Goal: Use online tool/utility: Utilize a website feature to perform a specific function

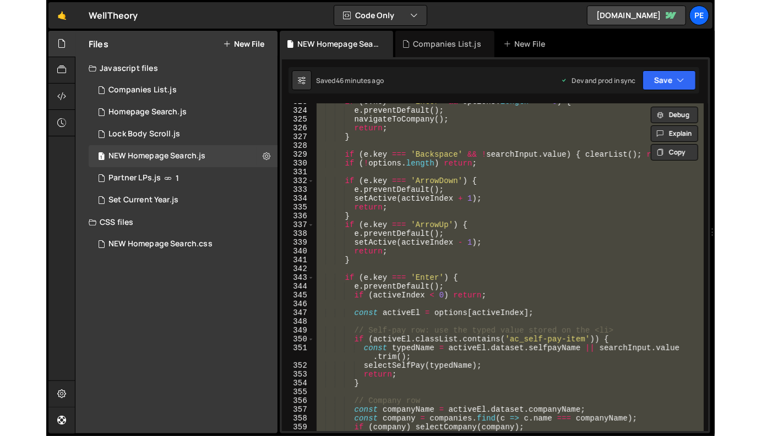
scroll to position [2921, 0]
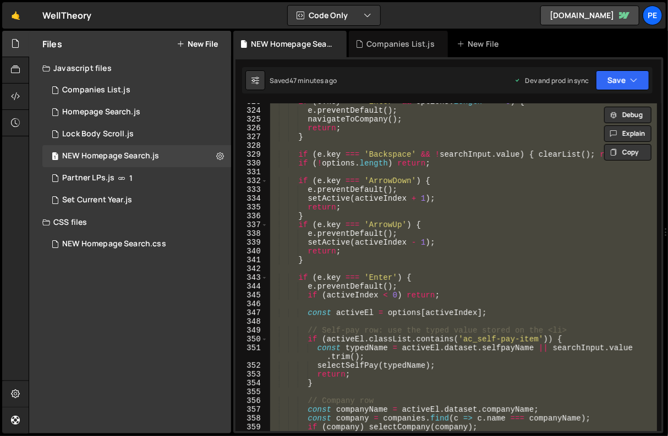
click at [392, 165] on div "if ( e . key === 'Enter' && options . length === 0 ) { e . preventDefault ( ) ;…" at bounding box center [462, 267] width 389 height 328
type textarea "if (!options.length) return;"
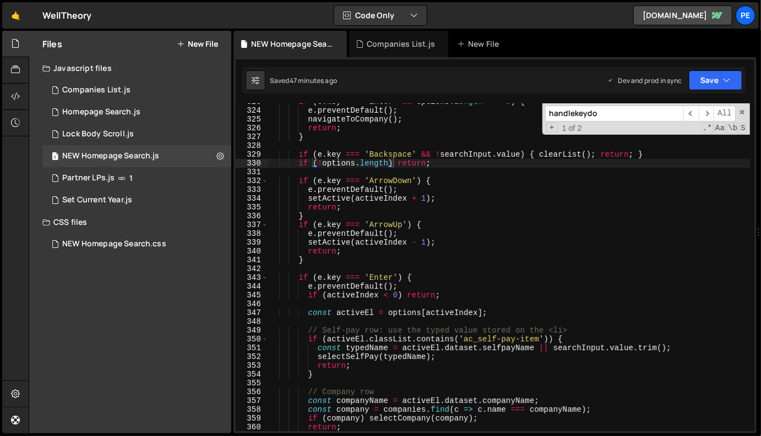
paste input "renderCompanyItem"
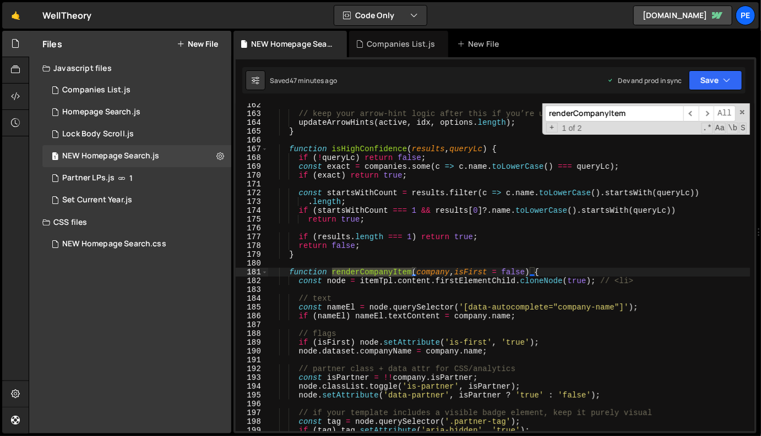
scroll to position [1922, 0]
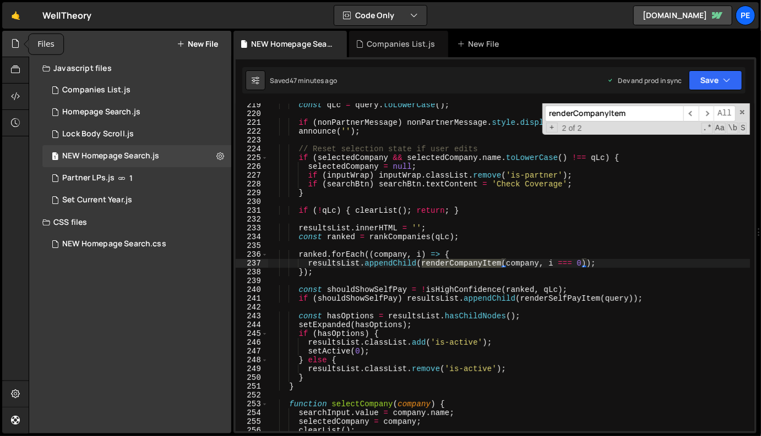
type input "renderCompanyItem"
click at [10, 45] on div at bounding box center [15, 44] width 27 height 26
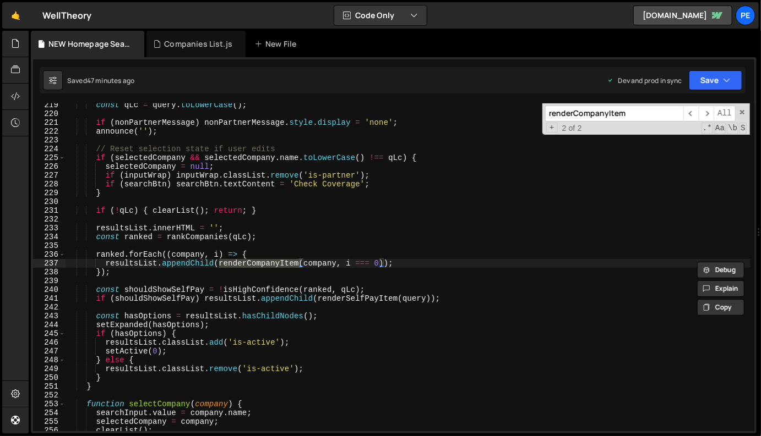
click at [617, 116] on input "renderCompanyItem" at bounding box center [614, 114] width 138 height 16
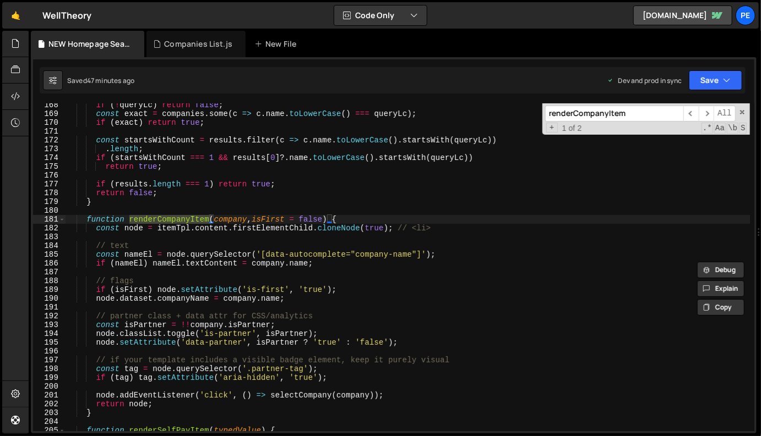
scroll to position [1485, 0]
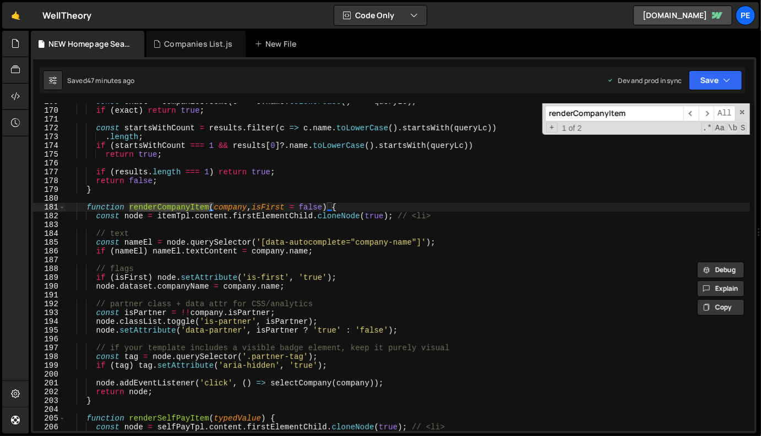
click at [447, 219] on div "const exact = companies . some ( c => c . name . toLowerCase ( ) === queryLc ) …" at bounding box center [407, 270] width 684 height 346
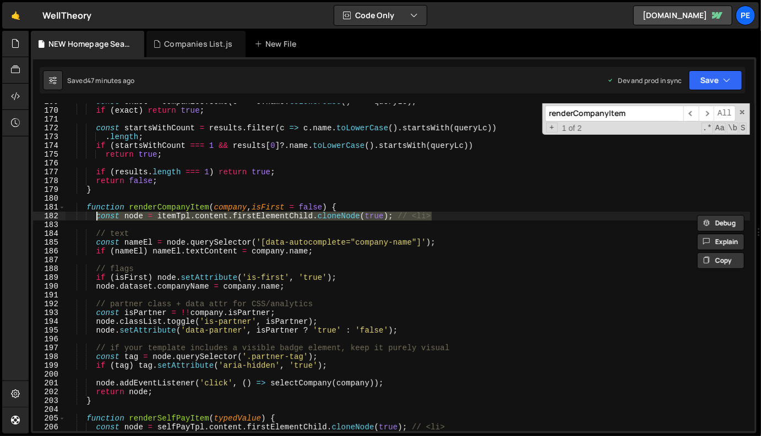
paste textarea "node.classList.remove('is-active'); // safety if template ships with it"
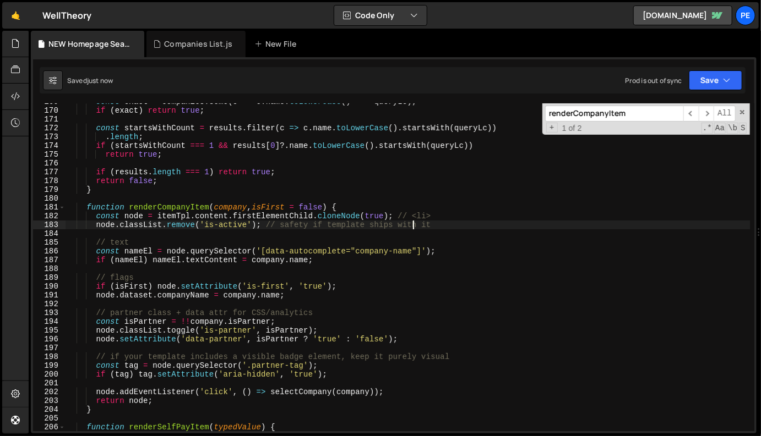
click at [357, 189] on div "const exact = companies . some ( c => c . name . toLowerCase ( ) === queryLc ) …" at bounding box center [407, 270] width 684 height 346
type textarea "}"
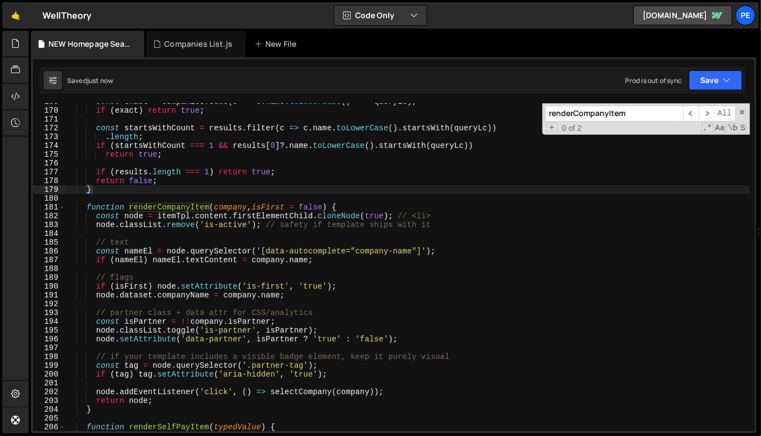
paste input "SelfPa"
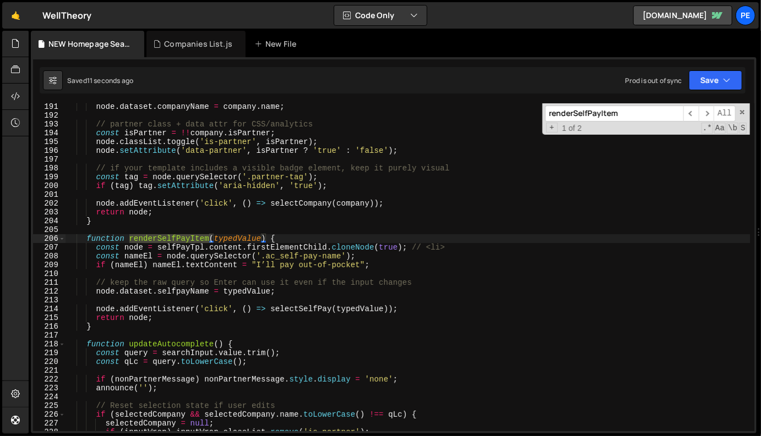
scroll to position [1678, 0]
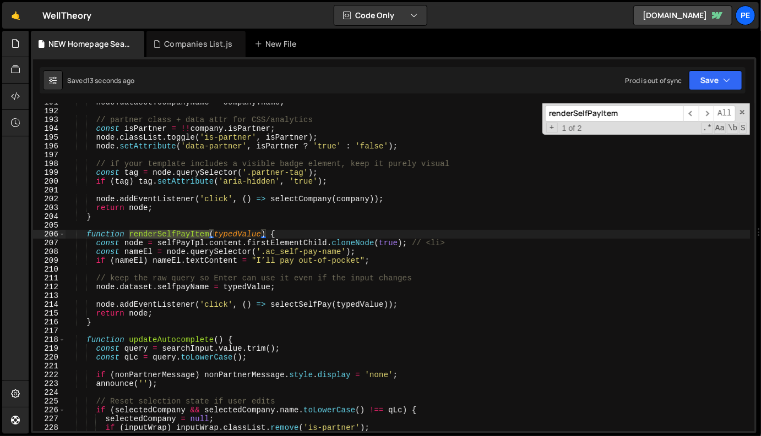
type input "renderSelfPayItem"
click at [331, 245] on div "node . dataset . companyName = company . name ; // partner class + data attr fo…" at bounding box center [407, 271] width 684 height 346
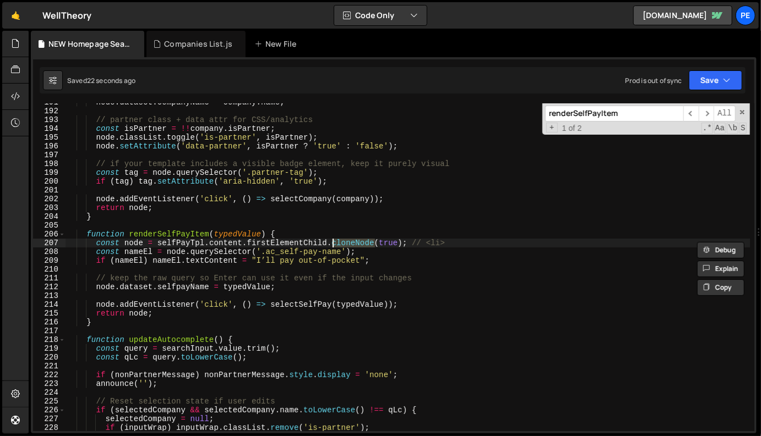
click at [331, 245] on div "node . dataset . companyName = company . name ; // partner class + data attr fo…" at bounding box center [407, 271] width 684 height 346
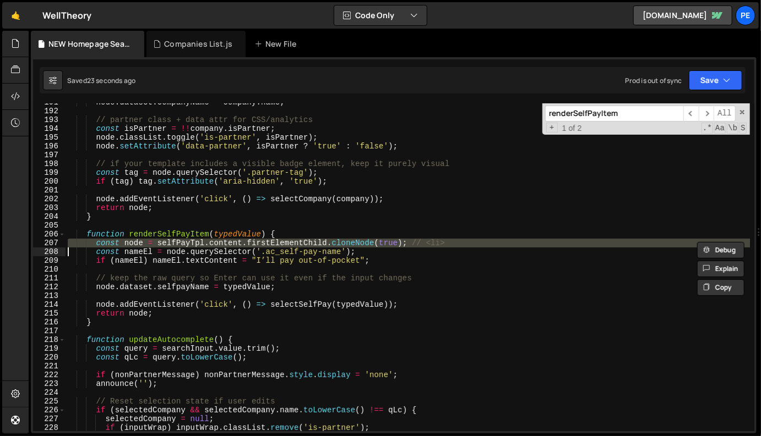
paste textarea "node.dataset.selfpayName = typedValue;"
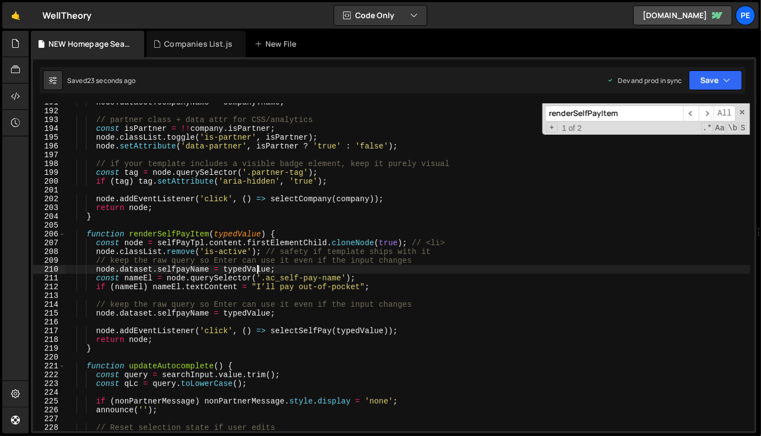
click at [410, 267] on div "node . dataset . companyName = company . name ; // partner class + data attr fo…" at bounding box center [407, 271] width 684 height 346
click at [383, 196] on div "node . dataset . companyName = company . name ; // partner class + data attr fo…" at bounding box center [407, 271] width 684 height 346
type textarea "node.addEventListener('click', () => selectCompany(company));"
paste input "handleKeydown"
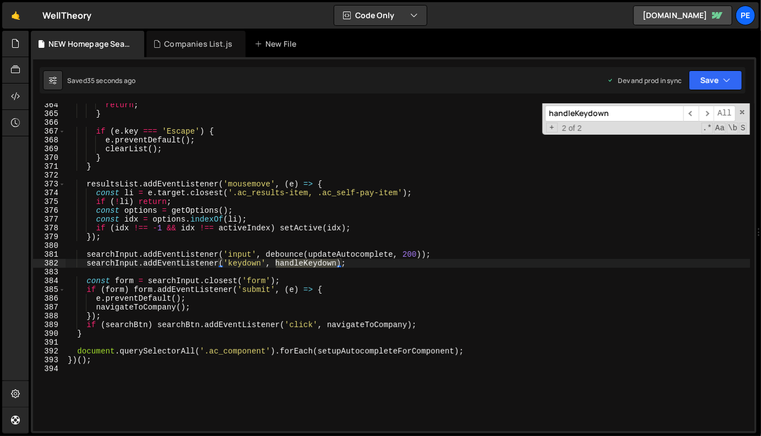
scroll to position [2671, 0]
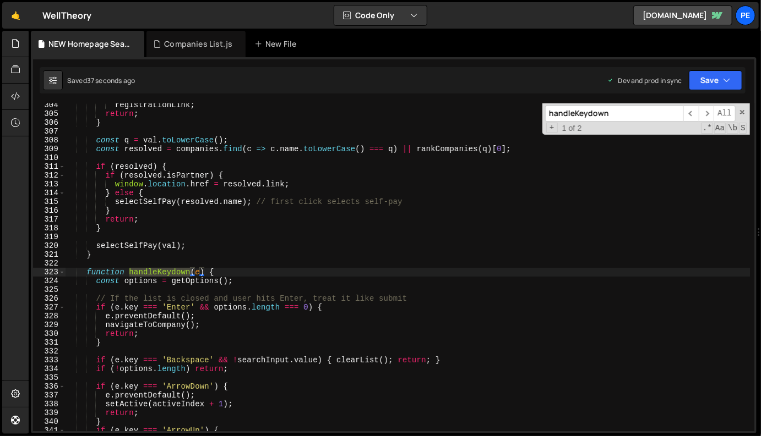
type input "handleKeydown"
click at [96, 274] on div "registrationLink ; return ; } const q = val . toLowerCase ( ) ; const resolved …" at bounding box center [407, 274] width 684 height 346
click at [61, 272] on span at bounding box center [62, 272] width 6 height 9
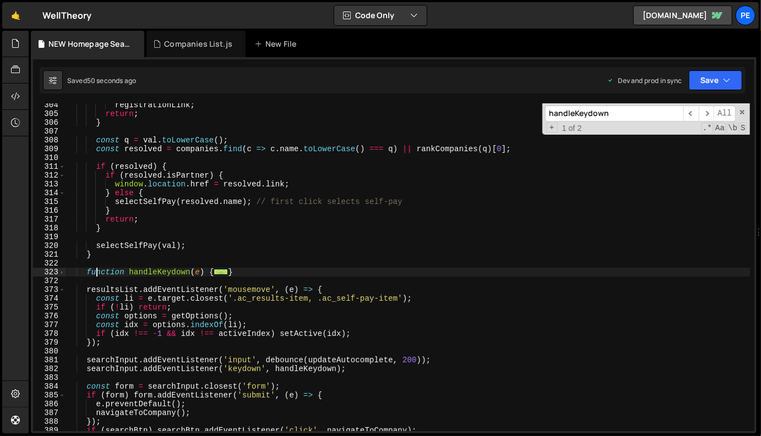
click at [107, 274] on div "registrationLink ; return ; } const q = val . toLowerCase ( ) ; const resolved …" at bounding box center [407, 274] width 684 height 346
type textarea "function handleKeydown(e) { const options = getOptions();"
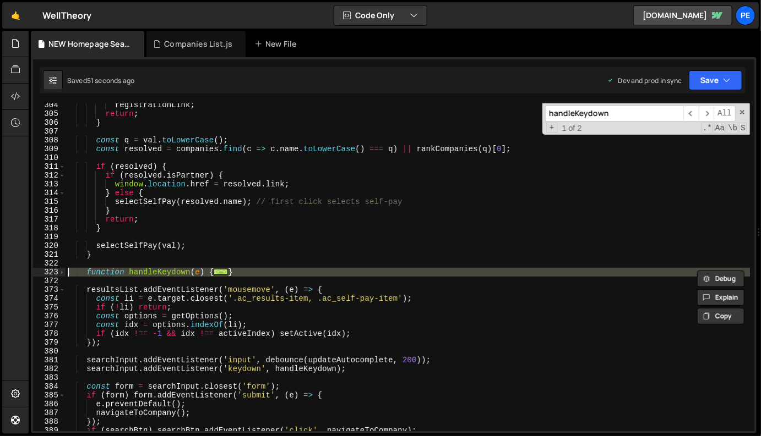
paste textarea
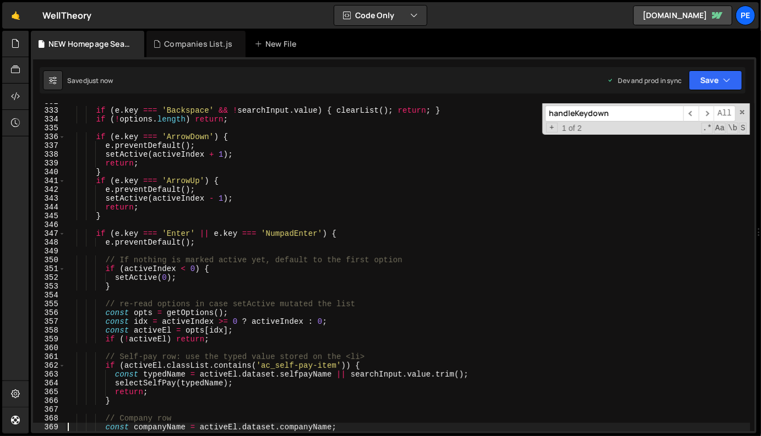
click at [668, 115] on div "handleKeydown ​ ​ All Replace All + 1 of 2 .* Aa \b S" at bounding box center [645, 118] width 207 height 31
click at [668, 114] on div "handleKeydown ​ ​ All Replace All + 1 of 2 .* Aa \b S" at bounding box center [645, 118] width 207 height 31
click at [668, 113] on span at bounding box center [742, 112] width 8 height 8
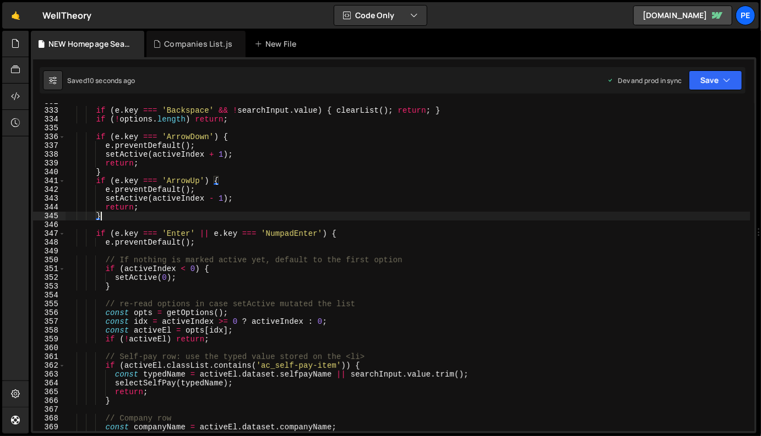
click at [564, 212] on div "if ( e . key === 'Backspace' && ! searchInput . value ) { clearList ( ) ; retur…" at bounding box center [407, 270] width 684 height 346
click at [381, 211] on div "if ( e . key === 'Backspace' && ! searchInput . value ) { clearList ( ) ; retur…" at bounding box center [407, 270] width 684 height 346
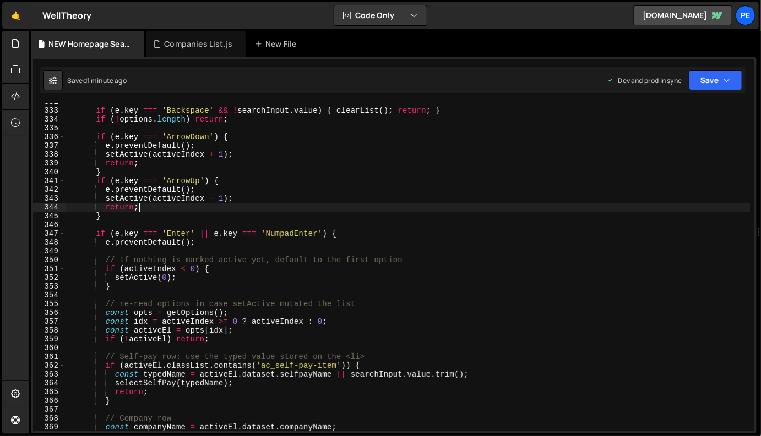
click at [413, 177] on div "if ( e . key === 'Backspace' && ! searchInput . value ) { clearList ( ) ; retur…" at bounding box center [407, 270] width 684 height 346
click at [417, 214] on div "if ( e . key === 'Backspace' && ! searchInput . value ) { clearList ( ) ; retur…" at bounding box center [407, 270] width 684 height 346
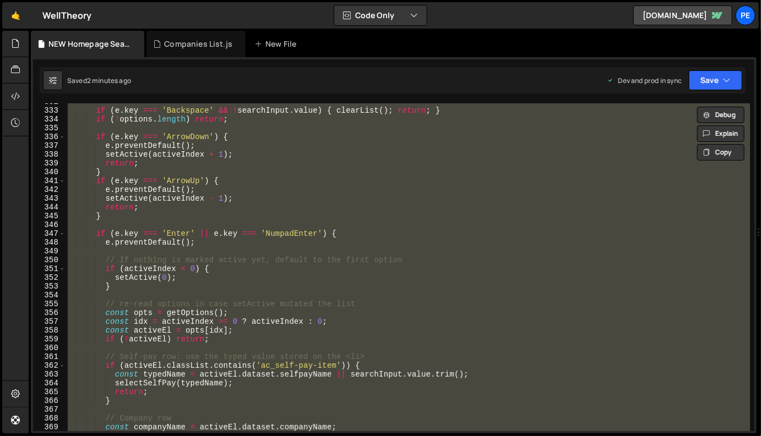
click at [414, 116] on div "if ( e . key === 'Backspace' && ! searchInput . value ) { clearList ( ) ; retur…" at bounding box center [407, 267] width 684 height 328
click at [244, 259] on div "if ( e . key === 'Backspace' && ! searchInput . value ) { clearList ( ) ; retur…" at bounding box center [407, 267] width 684 height 328
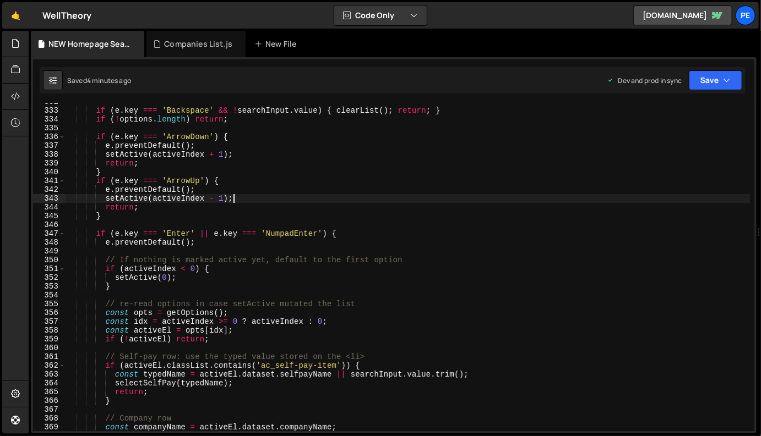
click at [354, 194] on div "if ( e . key === 'Backspace' && ! searchInput . value ) { clearList ( ) ; retur…" at bounding box center [407, 270] width 684 height 346
type textarea "setActive(activeIndex - 1);"
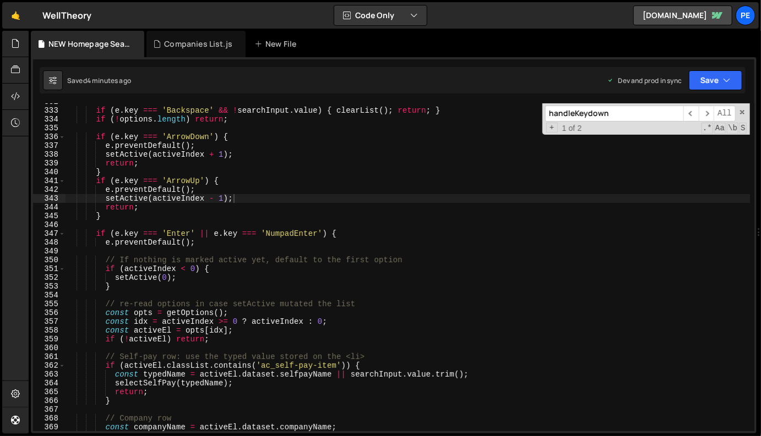
paste input "renderSelfPayItem"
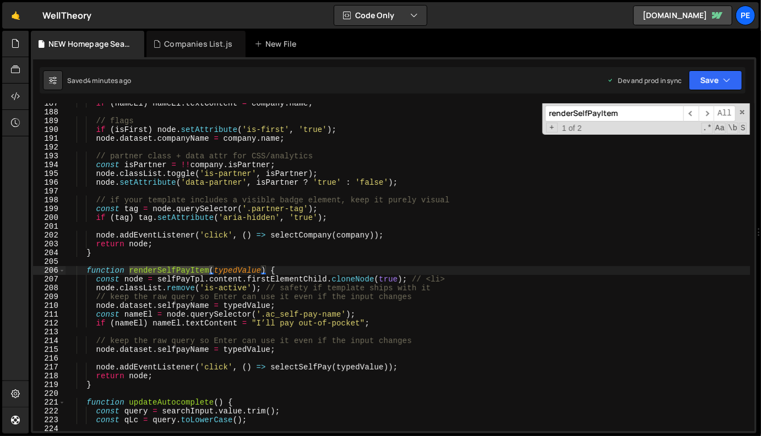
scroll to position [1734, 0]
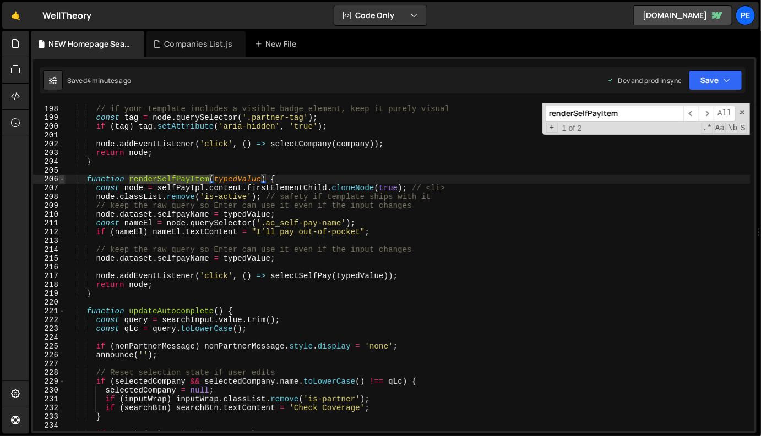
type input "renderSelfPayItem"
click at [64, 179] on span at bounding box center [62, 179] width 6 height 9
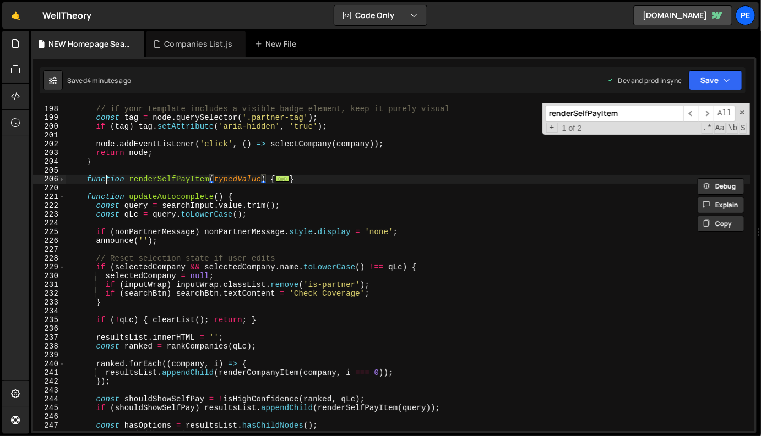
click at [108, 180] on div "// if your template includes a visible badge element, keep it purely visual con…" at bounding box center [407, 269] width 684 height 346
type textarea "function renderSelfPayItem(typedValue) { const node = selfPayTpl.content.firstE…"
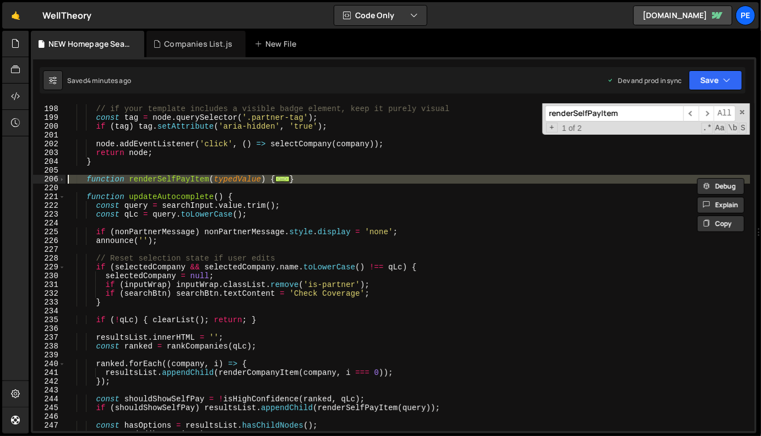
paste textarea
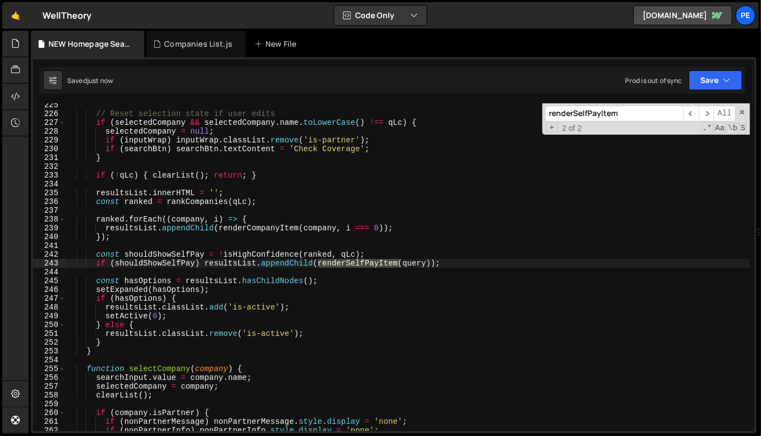
scroll to position [1975, 0]
paste input "handleKeydown"
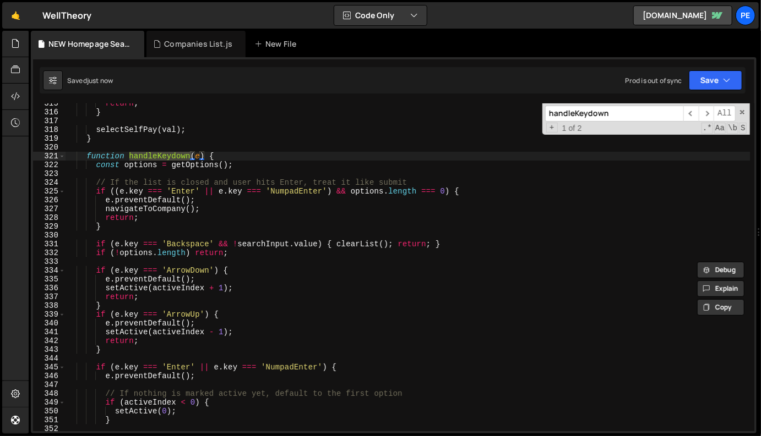
scroll to position [2798, 0]
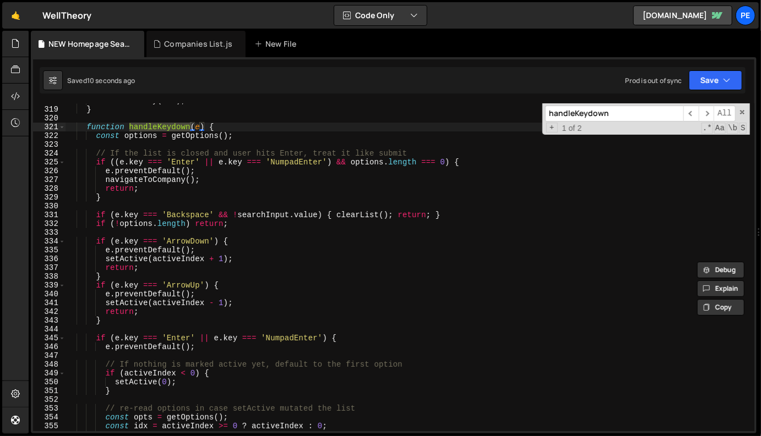
type input "handleKeydown"
type textarea "e.preventDefault();"
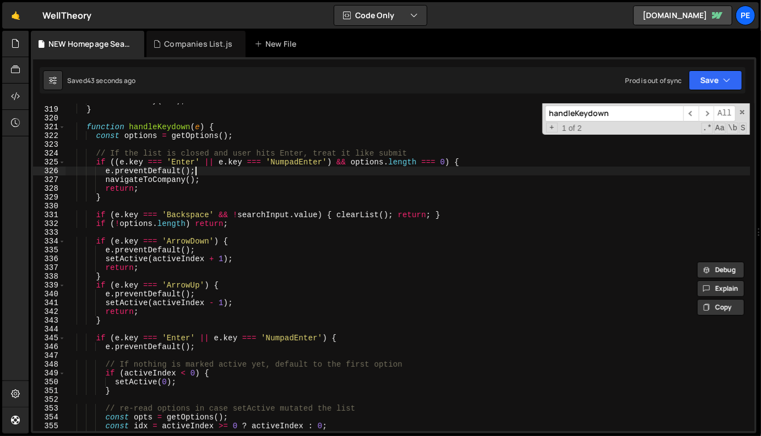
click at [345, 170] on div "selectSelfPay ( val ) ; } function handleKeydown ( e ) { const options = getOpt…" at bounding box center [407, 269] width 684 height 346
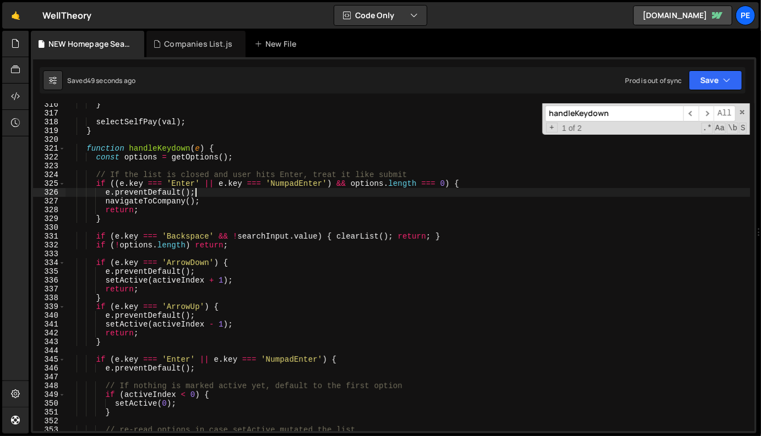
scroll to position [2775, 0]
